Goal: Task Accomplishment & Management: Use online tool/utility

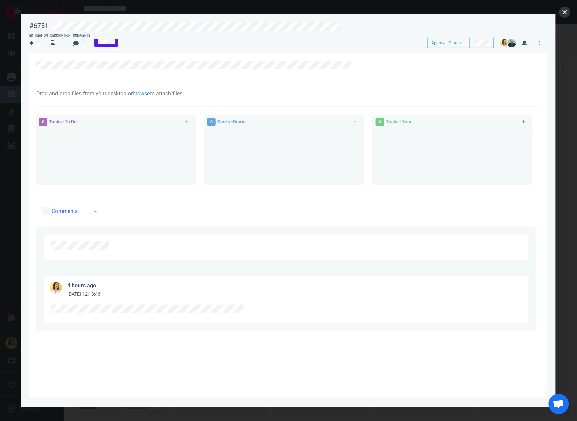
click at [569, 10] on button "close" at bounding box center [565, 12] width 11 height 11
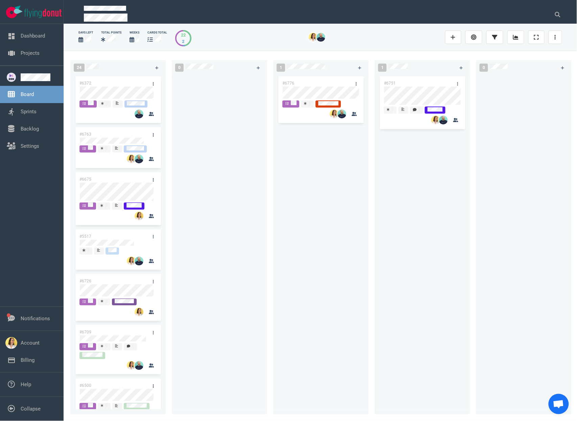
click at [211, 140] on div at bounding box center [219, 241] width 87 height 332
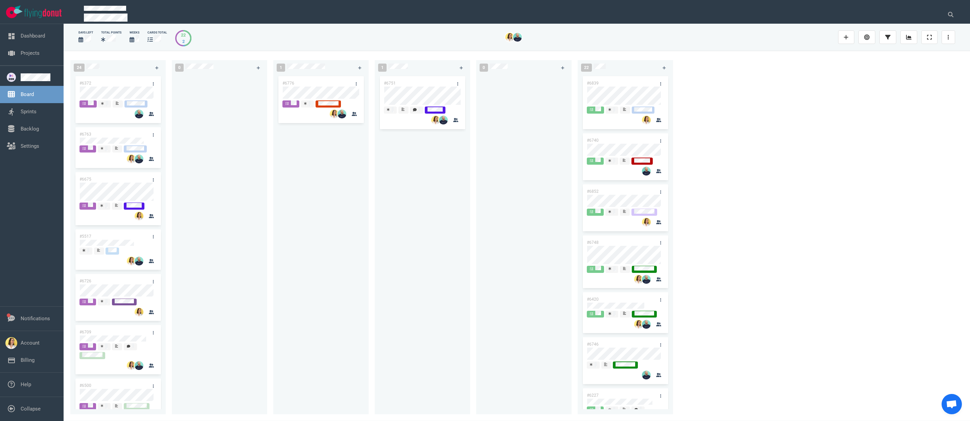
click at [518, 232] on div at bounding box center [523, 241] width 87 height 332
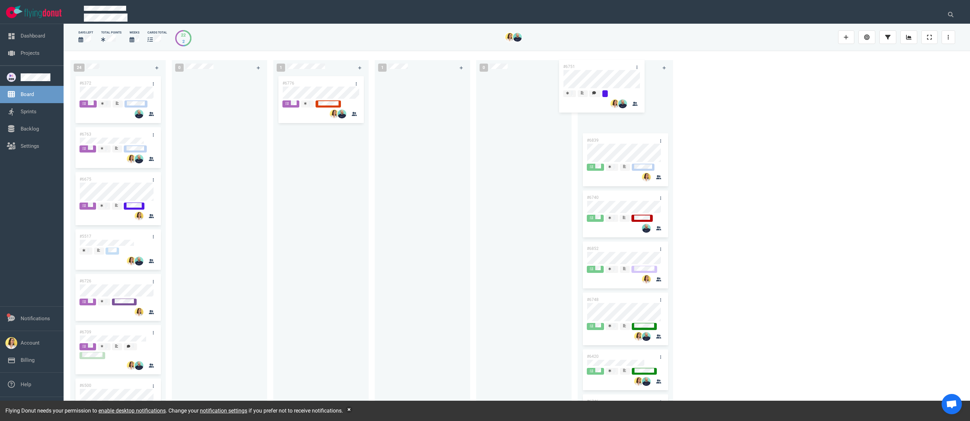
click at [591, 75] on div "24 #6372 #6763 #6675 #5517 #6726 #6709 #6500 #6662 #6252 #6678 #6705 #6626 #667…" at bounding box center [517, 236] width 907 height 370
click at [415, 142] on div at bounding box center [422, 241] width 87 height 332
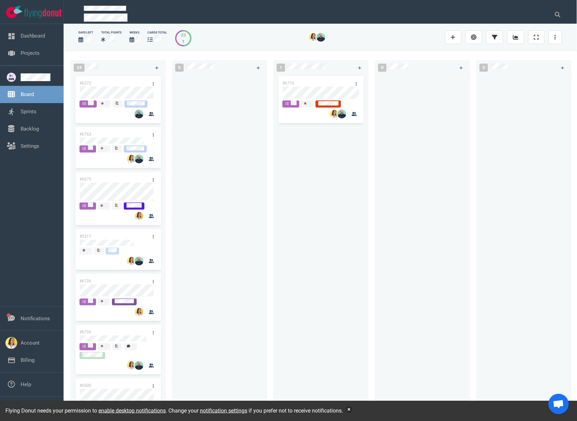
click at [353, 410] on button "button" at bounding box center [349, 409] width 7 height 7
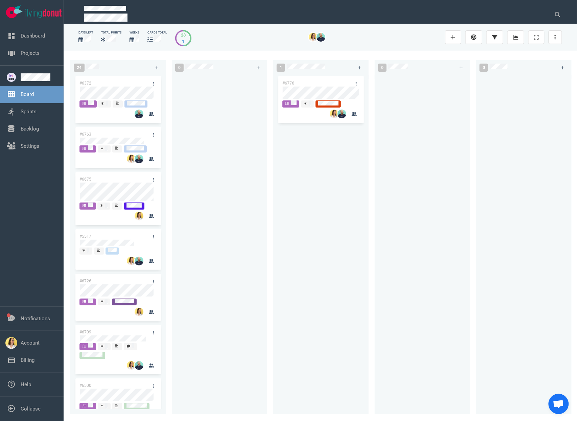
click at [321, 229] on div "#6776" at bounding box center [320, 241] width 87 height 332
click at [234, 166] on div at bounding box center [219, 241] width 87 height 332
